Goal: Find specific page/section: Find specific page/section

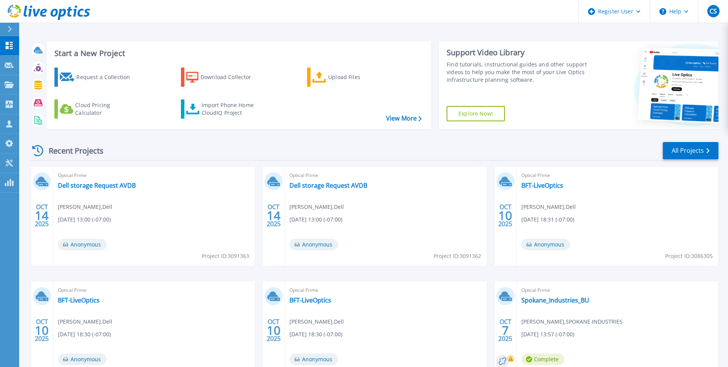
click at [14, 33] on div at bounding box center [13, 29] width 12 height 13
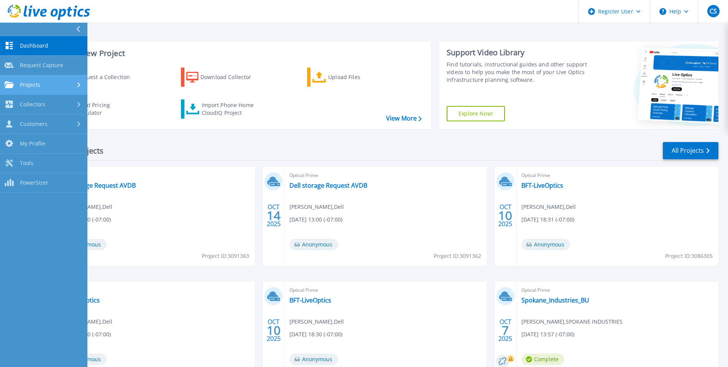
click at [34, 79] on link "Projects Projects" at bounding box center [43, 85] width 87 height 20
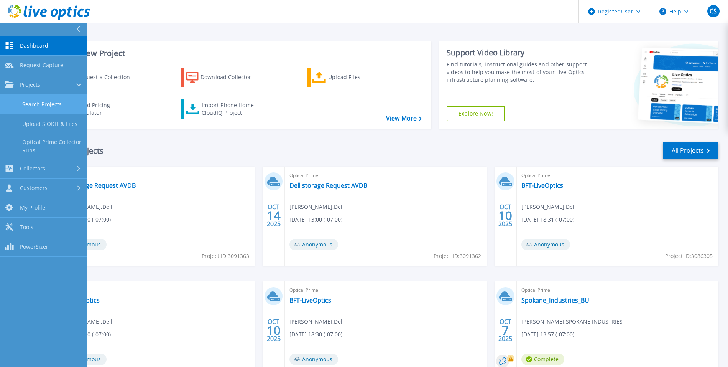
click at [39, 96] on link "Search Projects" at bounding box center [43, 105] width 87 height 20
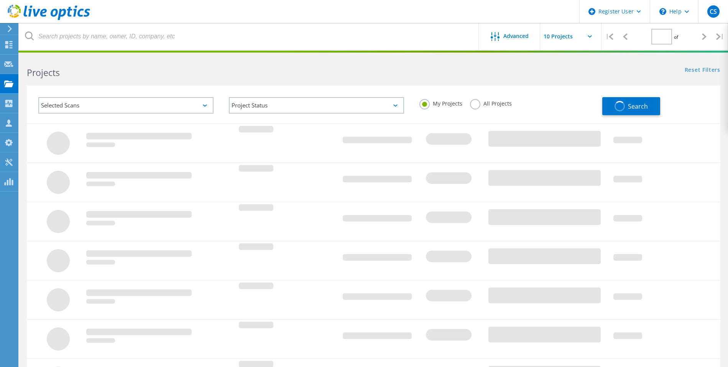
type input "1"
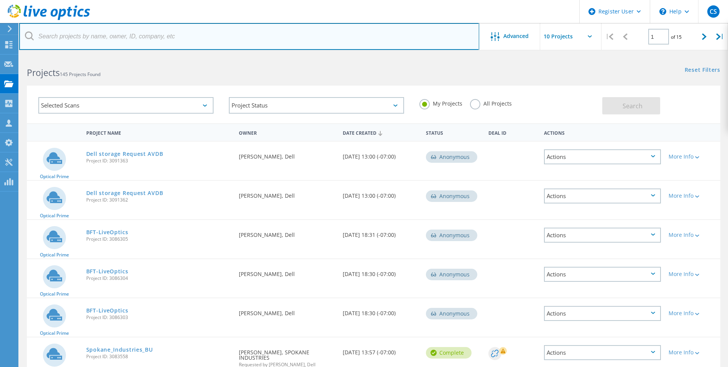
click at [199, 46] on input "text" at bounding box center [249, 36] width 460 height 27
paste input "JLeRoi@mendoco.com"
type input "JLeRoi@mendoco.com"
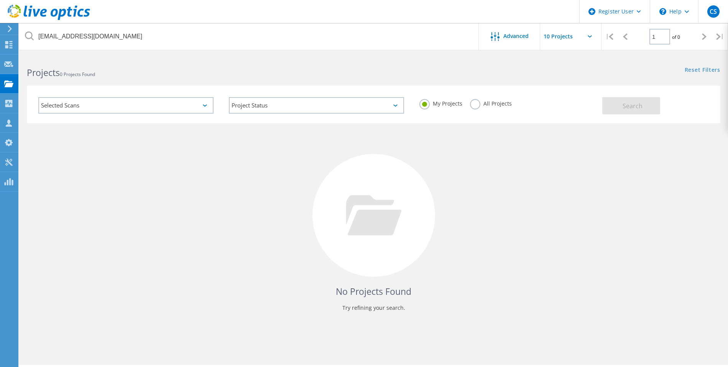
click at [476, 105] on label "All Projects" at bounding box center [491, 102] width 42 height 7
click at [0, 0] on input "All Projects" at bounding box center [0, 0] width 0 height 0
click at [621, 107] on button "Search" at bounding box center [632, 105] width 58 height 17
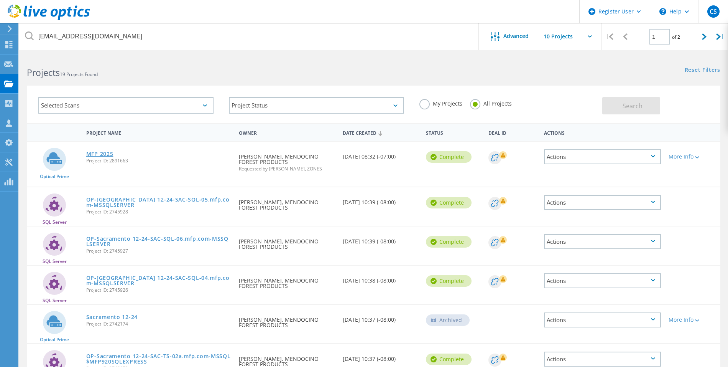
click at [109, 154] on link "MFP 2025" at bounding box center [99, 153] width 27 height 5
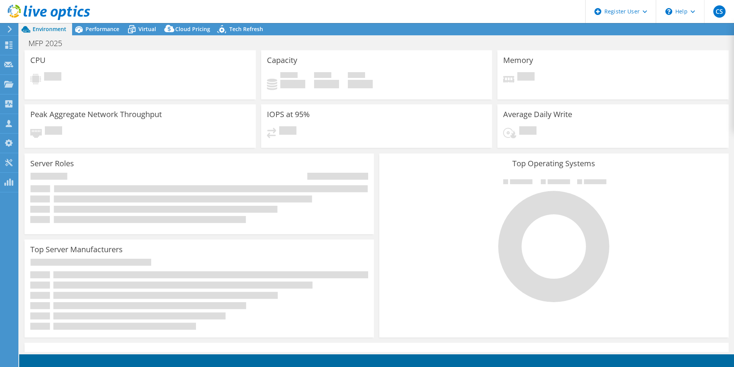
select select "USD"
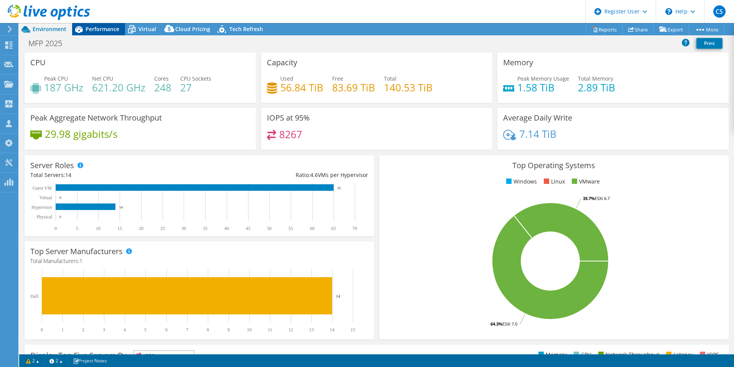
click at [102, 29] on span "Performance" at bounding box center [103, 28] width 34 height 7
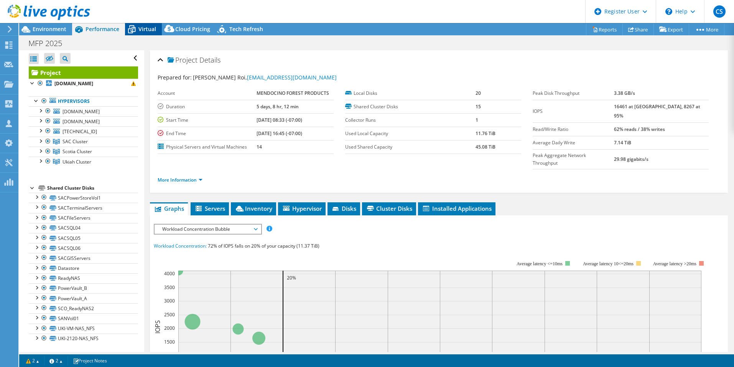
click at [151, 31] on span "Virtual" at bounding box center [147, 28] width 18 height 7
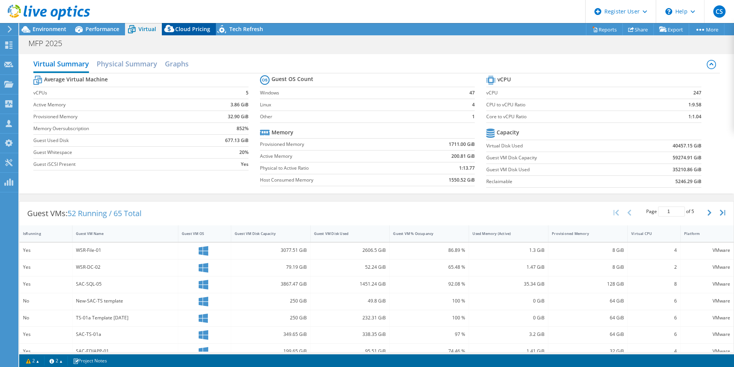
click at [178, 32] on span "Cloud Pricing" at bounding box center [192, 28] width 35 height 7
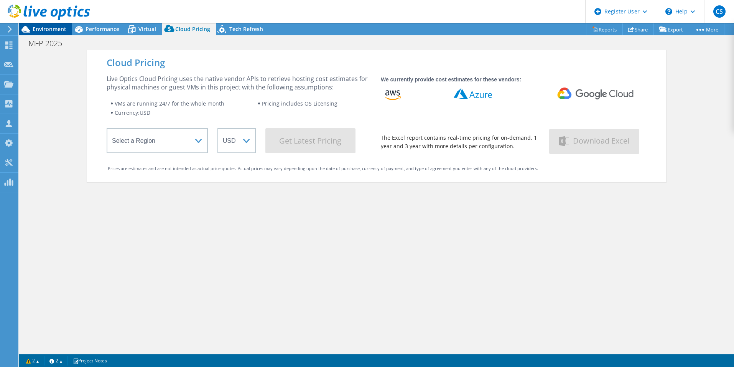
click at [37, 32] on span "Environment" at bounding box center [50, 28] width 34 height 7
